Goal: Task Accomplishment & Management: Use online tool/utility

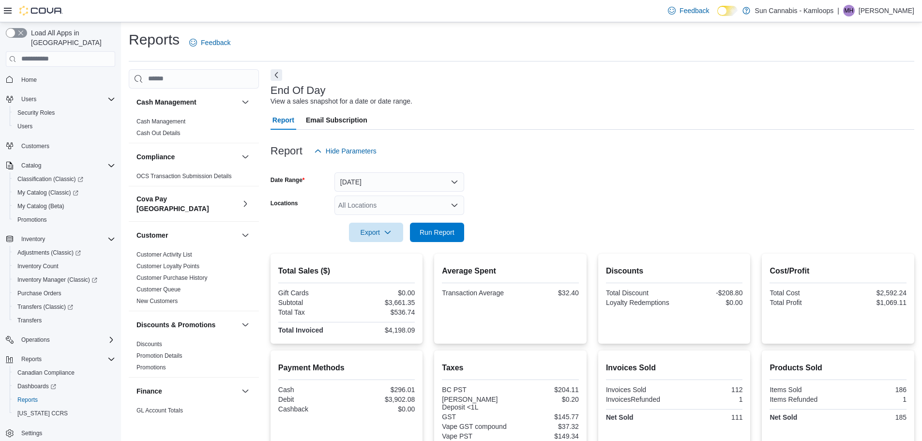
click at [442, 221] on div at bounding box center [591, 219] width 643 height 8
click at [441, 235] on span "Run Report" at bounding box center [436, 232] width 35 height 10
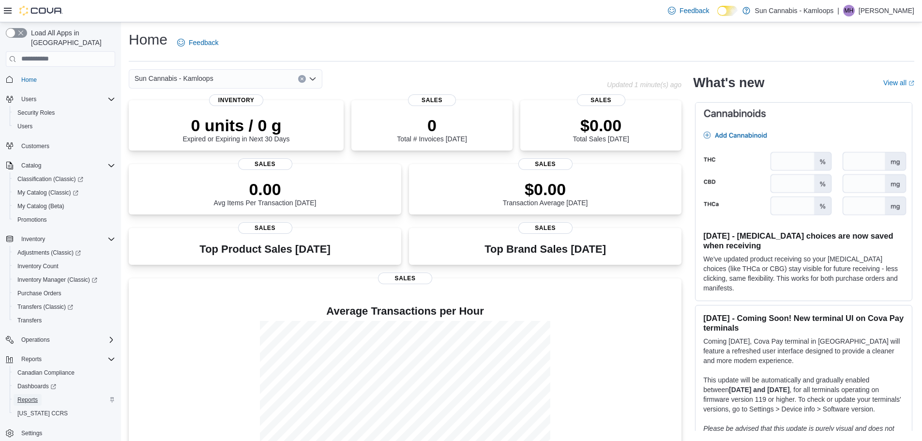
click at [31, 396] on span "Reports" at bounding box center [27, 400] width 20 height 8
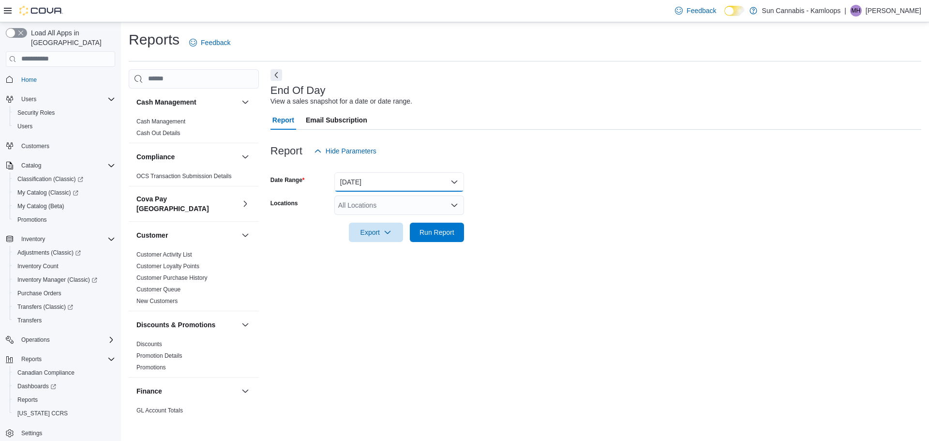
click at [429, 184] on button "[DATE]" at bounding box center [399, 181] width 130 height 19
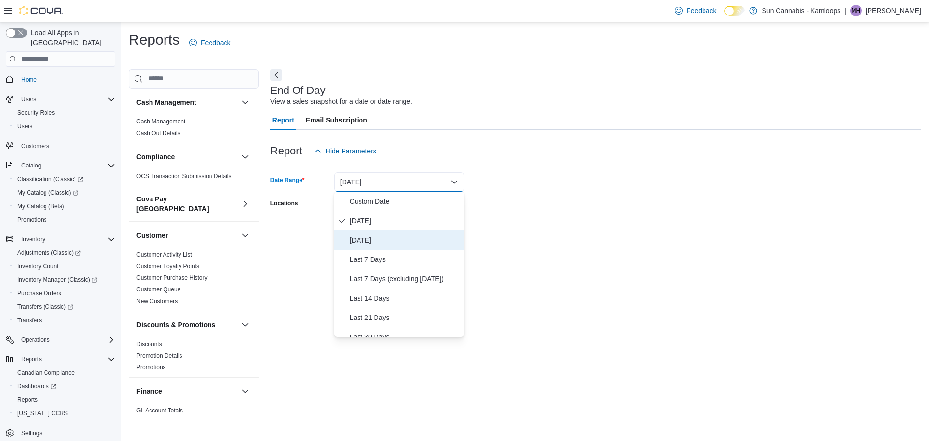
click at [434, 240] on span "[DATE]" at bounding box center [405, 240] width 110 height 12
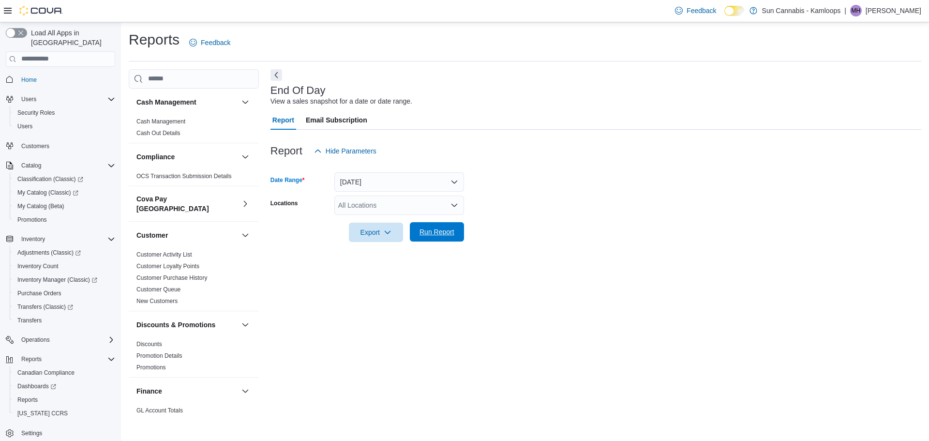
click at [441, 233] on span "Run Report" at bounding box center [436, 232] width 35 height 10
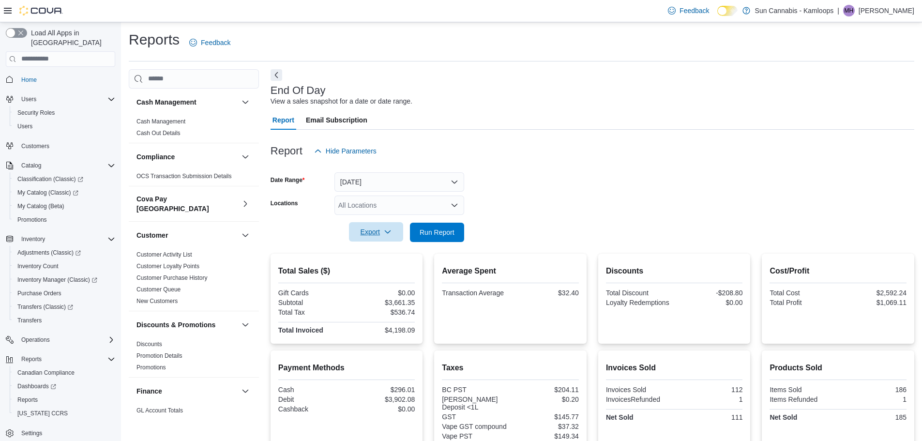
click at [359, 240] on span "Export" at bounding box center [376, 231] width 43 height 19
click at [369, 269] on span "Export to Pdf" at bounding box center [378, 271] width 44 height 8
